Goal: Register for event/course

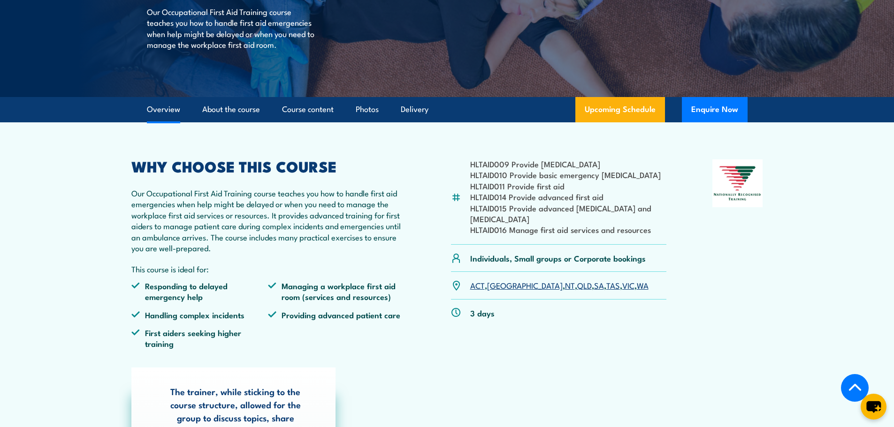
scroll to position [188, 0]
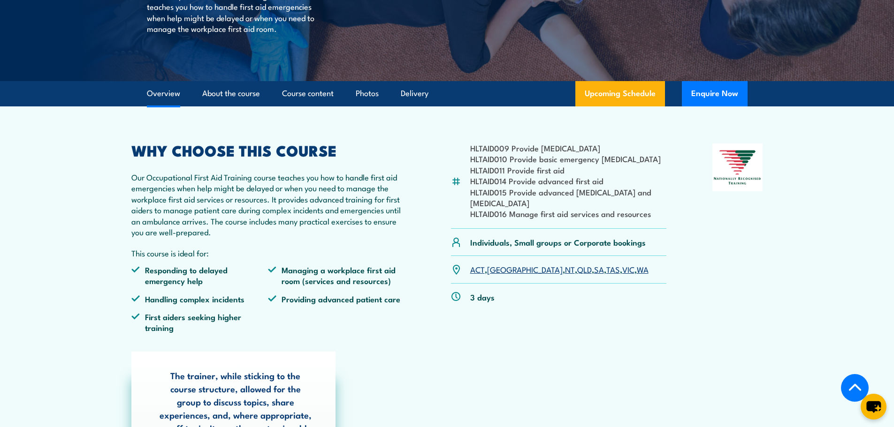
click at [622, 270] on link "VIC" at bounding box center [628, 269] width 12 height 11
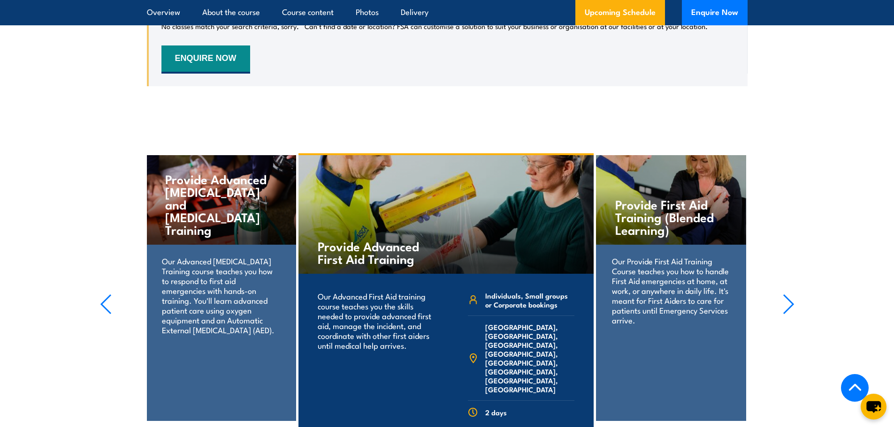
scroll to position [1972, 0]
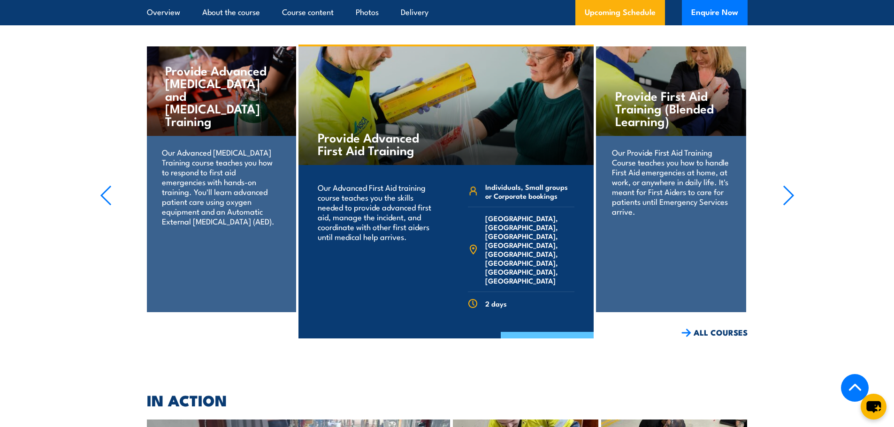
click at [555, 332] on link "COURSE DETAILS" at bounding box center [547, 344] width 93 height 24
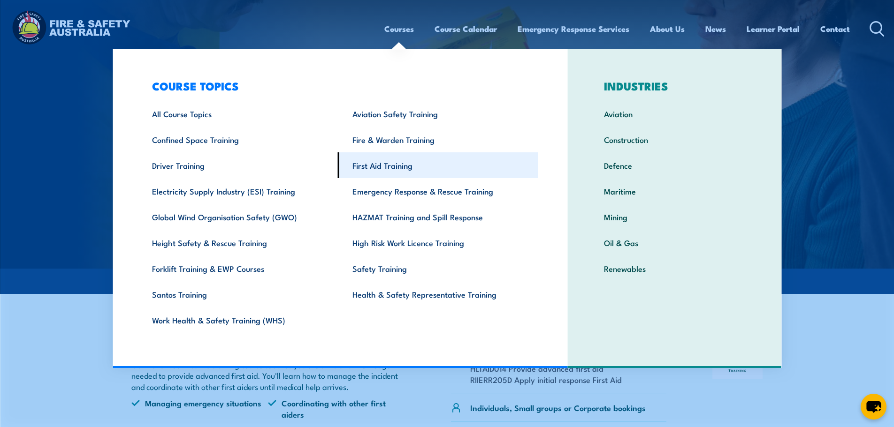
click at [396, 165] on link "First Aid Training" at bounding box center [438, 165] width 200 height 26
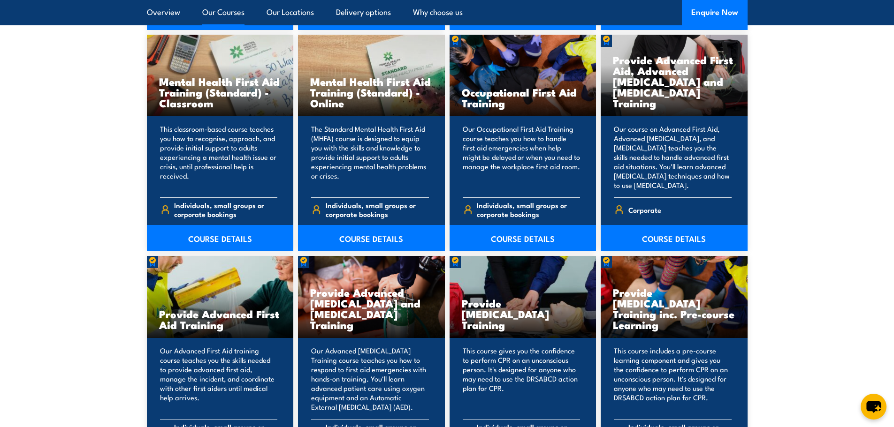
scroll to position [1079, 0]
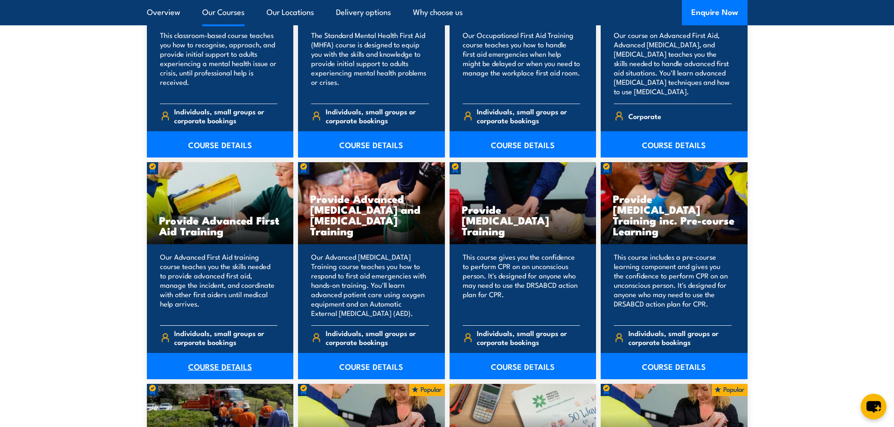
click at [231, 366] on link "COURSE DETAILS" at bounding box center [220, 366] width 147 height 26
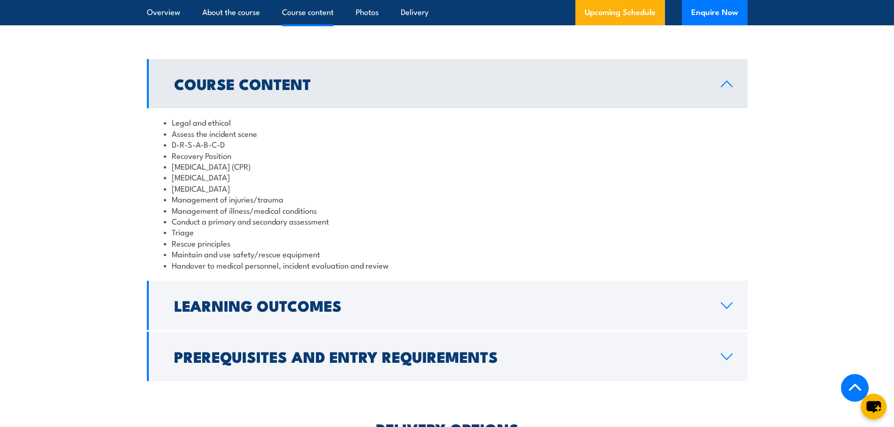
scroll to position [751, 0]
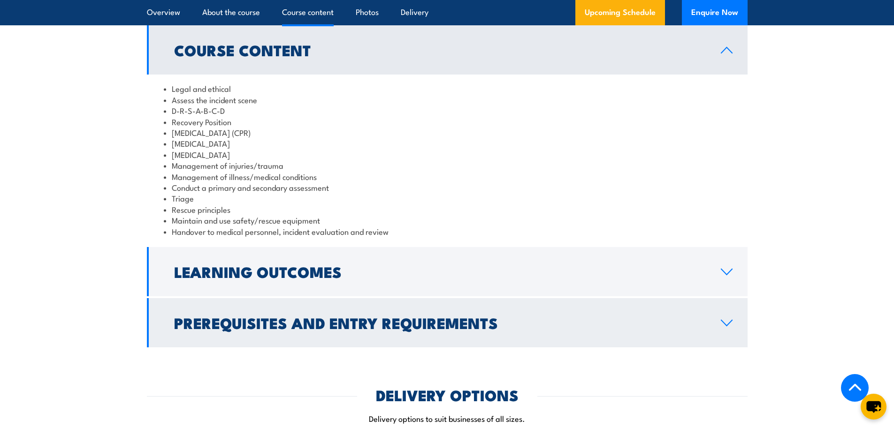
click at [334, 247] on link "Learning Outcomes" at bounding box center [447, 271] width 601 height 49
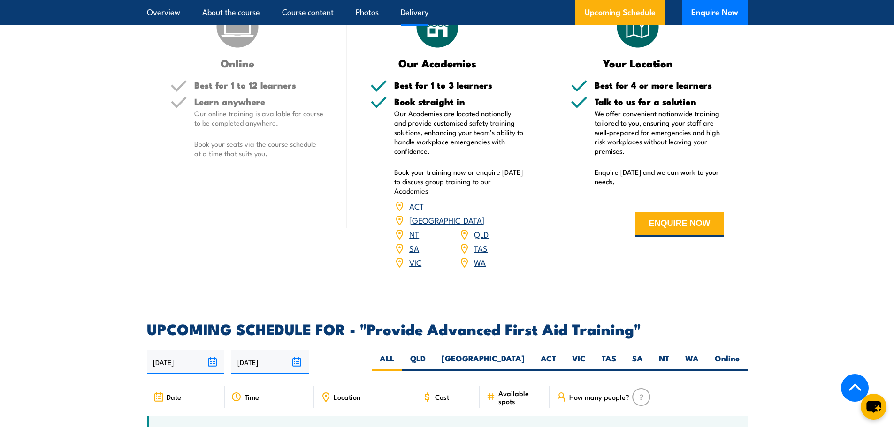
scroll to position [1267, 0]
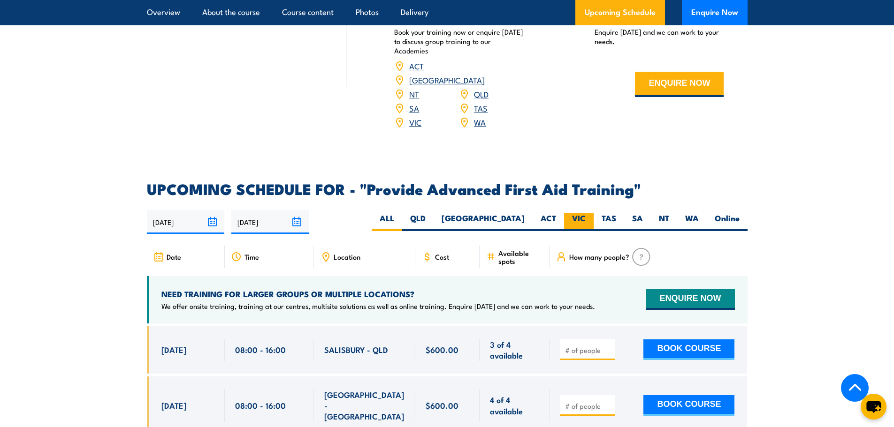
click at [578, 213] on label "VIC" at bounding box center [579, 222] width 30 height 18
click at [585, 213] on input "VIC" at bounding box center [588, 216] width 6 height 6
radio input "true"
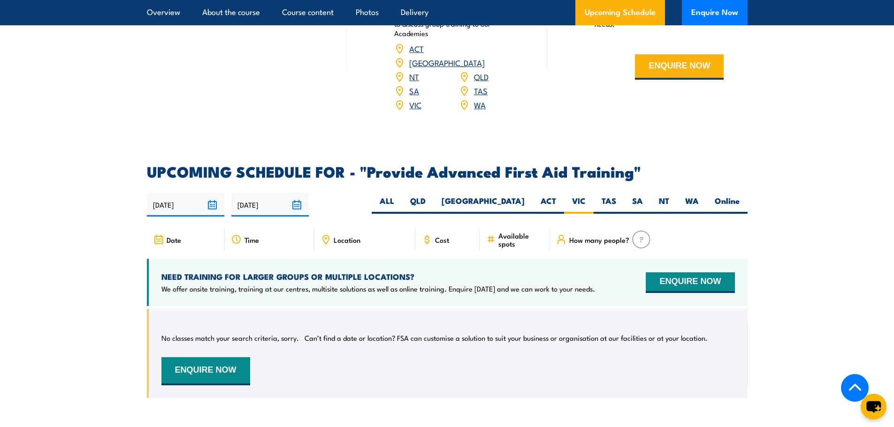
scroll to position [1349, 0]
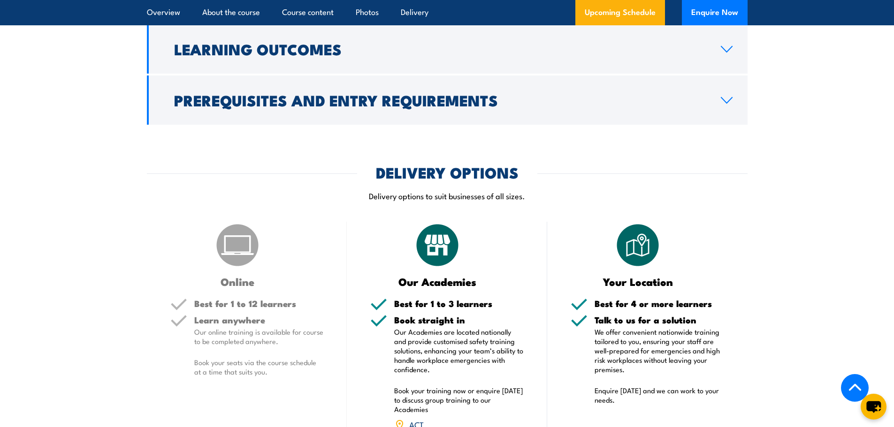
click at [237, 243] on img at bounding box center [237, 245] width 47 height 47
click at [244, 254] on img at bounding box center [237, 245] width 47 height 47
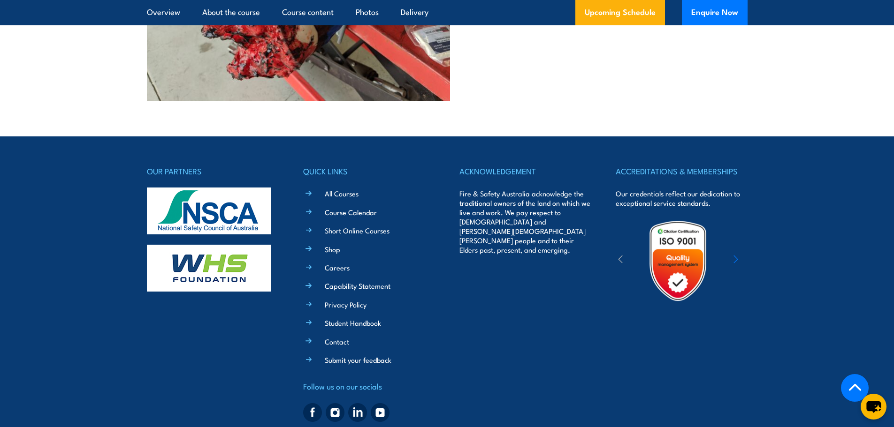
scroll to position [2336, 0]
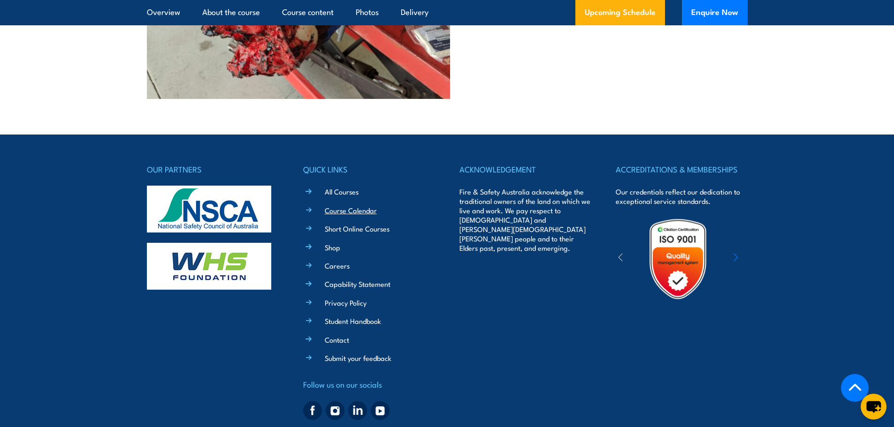
click at [344, 205] on link "Course Calendar" at bounding box center [351, 210] width 52 height 10
